Goal: Task Accomplishment & Management: Complete application form

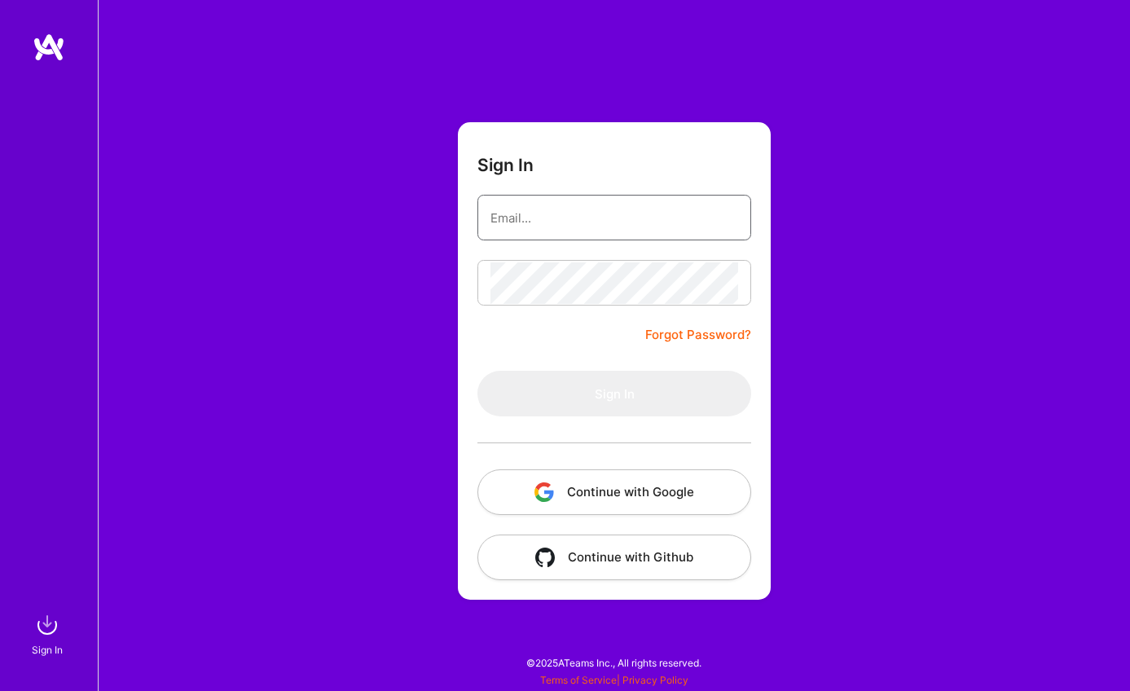
click at [555, 212] on input "email" at bounding box center [615, 218] width 248 height 42
click at [616, 556] on button "Continue with Github" at bounding box center [615, 558] width 274 height 46
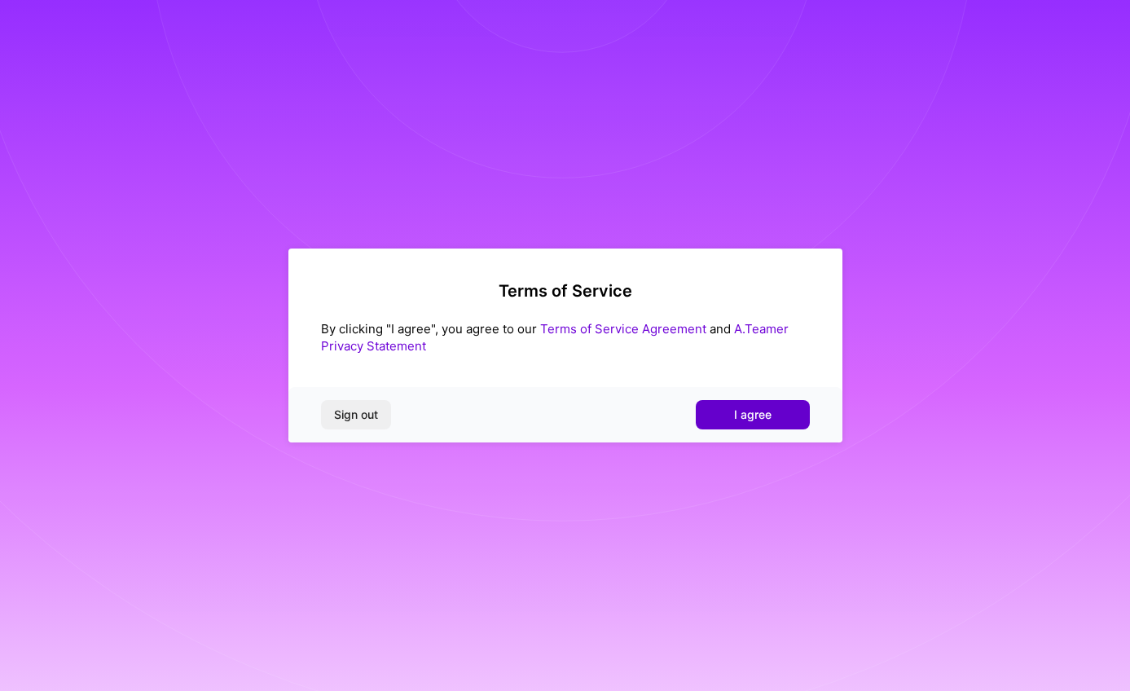
click at [747, 407] on span "I agree" at bounding box center [752, 415] width 37 height 16
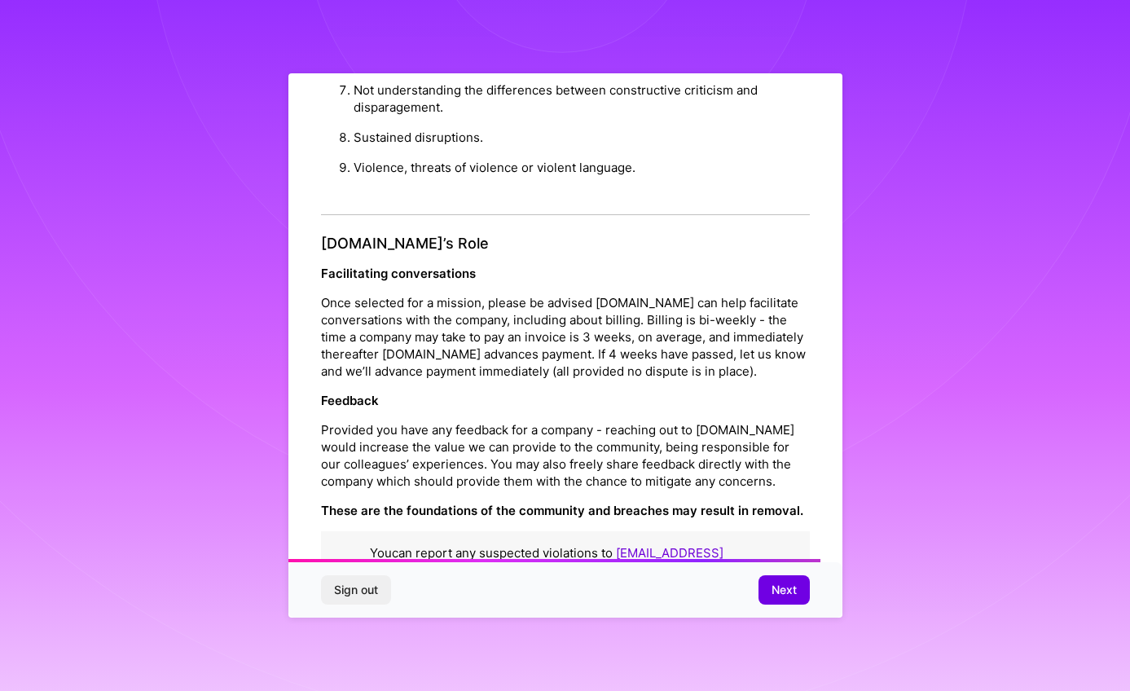
scroll to position [1698, 0]
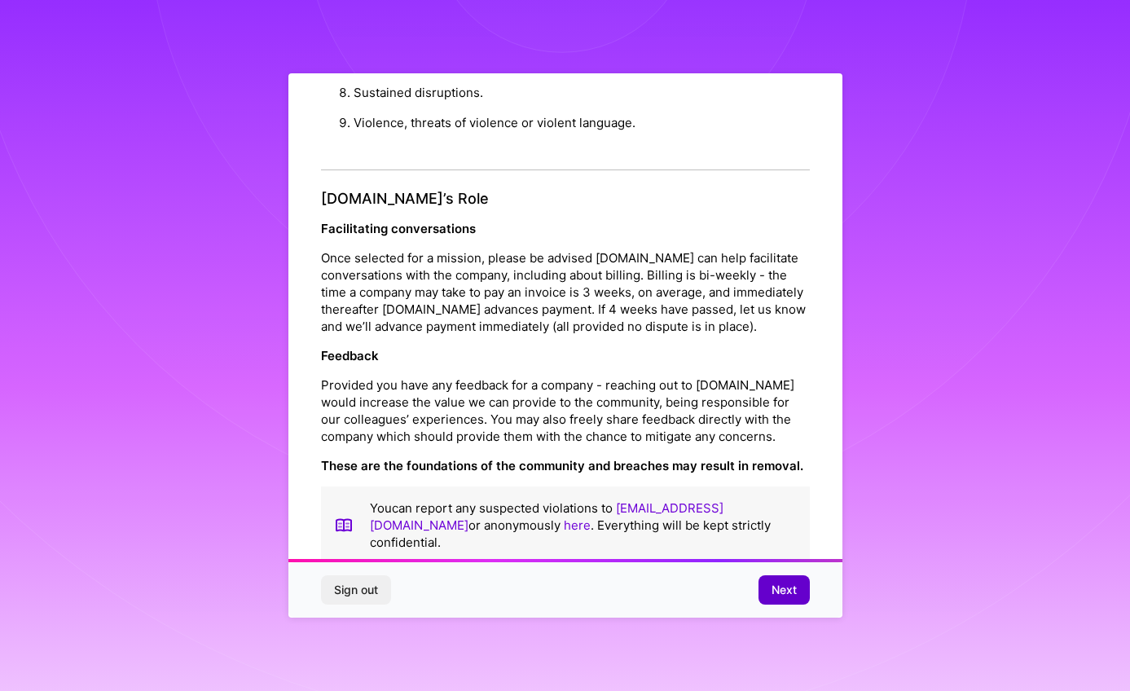
click at [782, 586] on span "Next" at bounding box center [784, 590] width 25 height 16
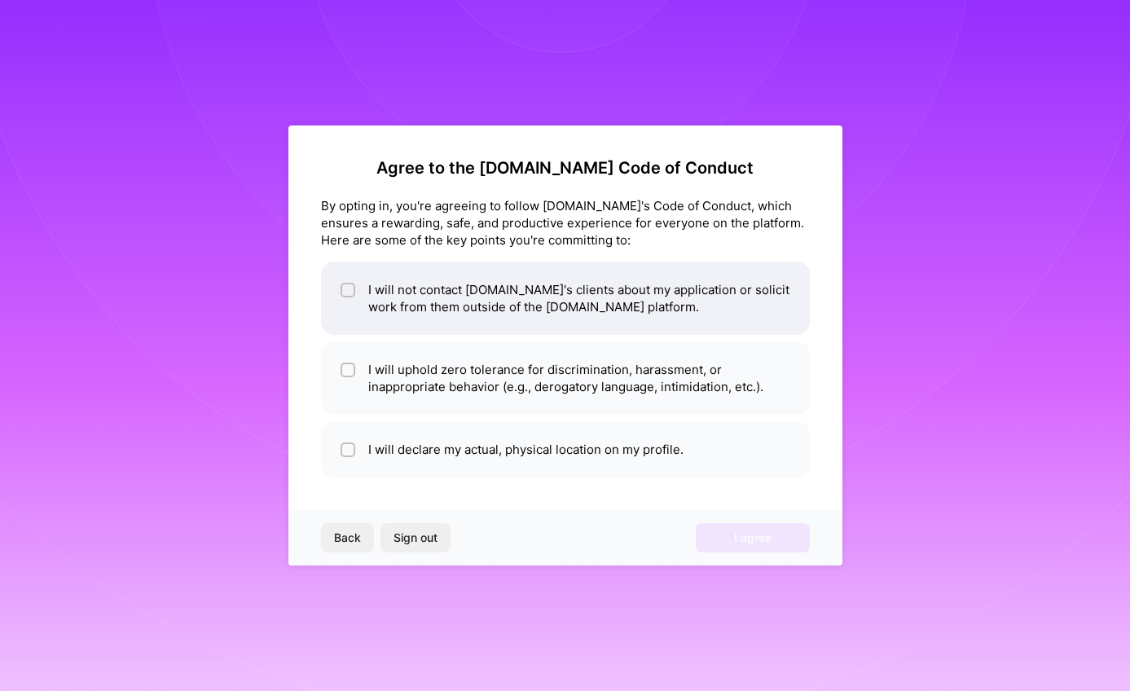
click at [347, 298] on span at bounding box center [348, 298] width 15 height 34
checkbox input "true"
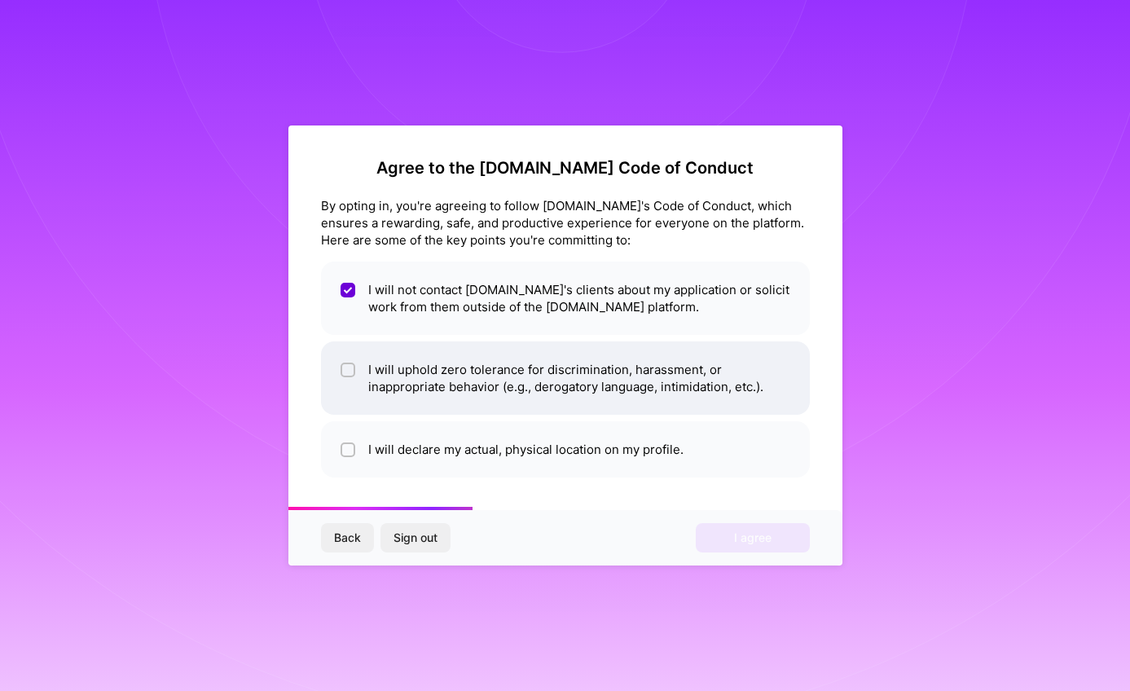
click at [331, 372] on li "I will uphold zero tolerance for discrimination, harassment, or inappropriate b…" at bounding box center [565, 377] width 489 height 73
checkbox input "true"
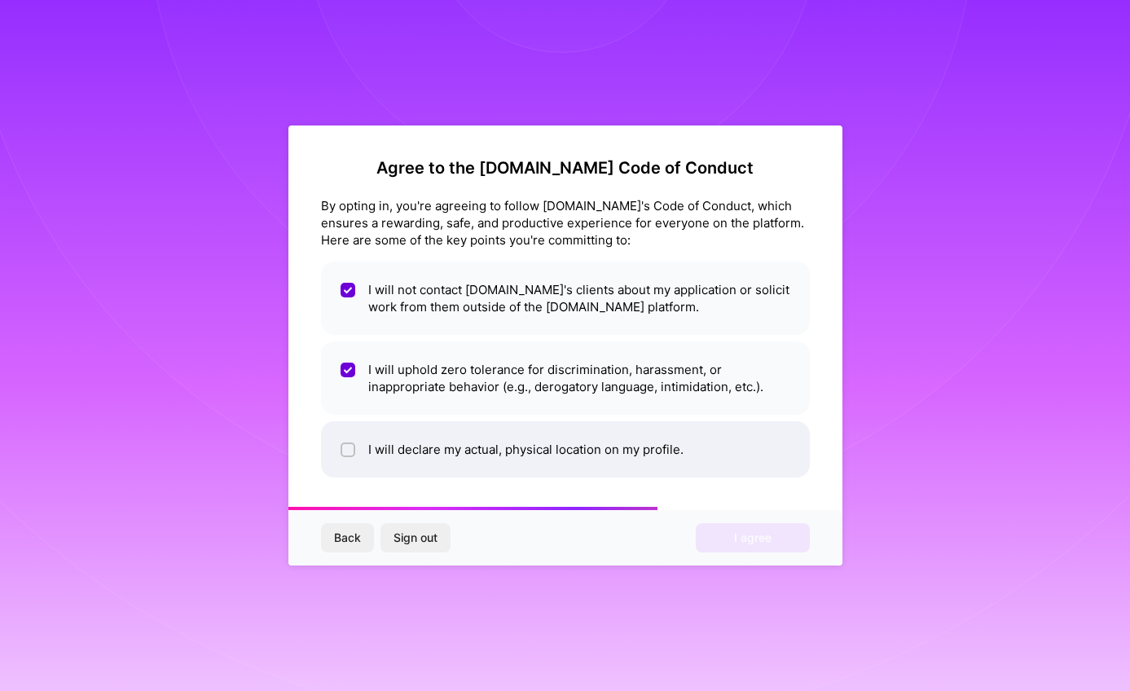
click at [351, 454] on input "checkbox" at bounding box center [349, 450] width 11 height 11
checkbox input "true"
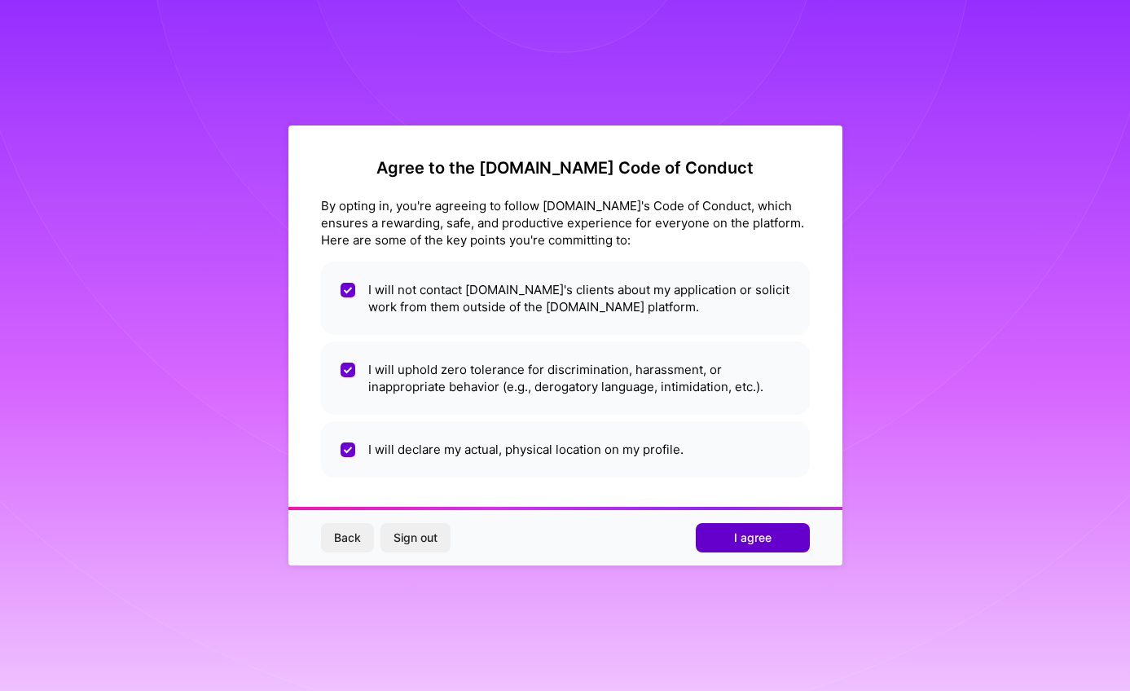
click at [728, 535] on button "I agree" at bounding box center [753, 537] width 114 height 29
